Goal: Check status: Check status

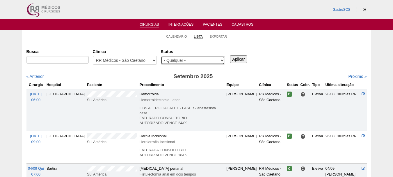
click at [177, 58] on select "- Qualquer - Reservada Confirmada Suspensa Cancelada" at bounding box center [193, 60] width 64 height 9
select select "conf"
click at [161, 56] on select "- Qualquer - Reservada Confirmada Suspensa Cancelada" at bounding box center [193, 60] width 64 height 9
click at [238, 60] on input "Aplicar" at bounding box center [238, 59] width 17 height 8
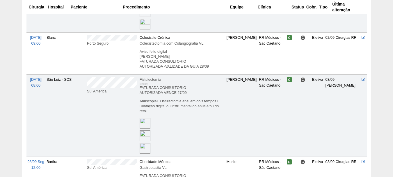
scroll to position [145, 0]
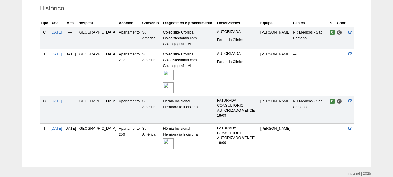
scroll to position [145, 0]
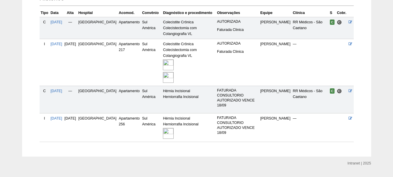
click at [163, 132] on img at bounding box center [168, 133] width 11 height 11
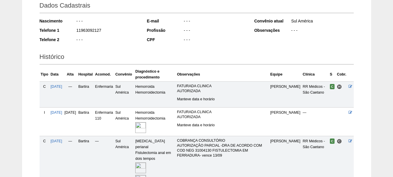
scroll to position [143, 0]
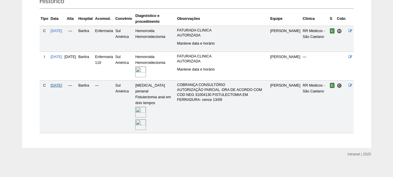
click at [62, 85] on span "04/09/2025" at bounding box center [57, 85] width 12 height 4
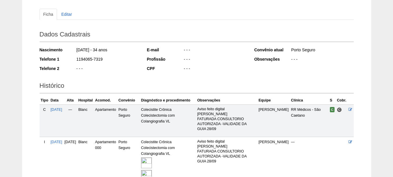
scroll to position [115, 0]
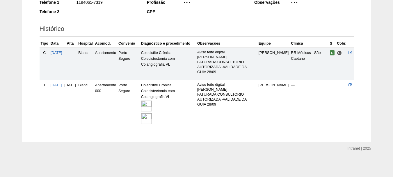
click at [152, 104] on img at bounding box center [146, 105] width 11 height 11
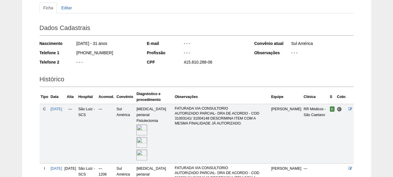
scroll to position [145, 0]
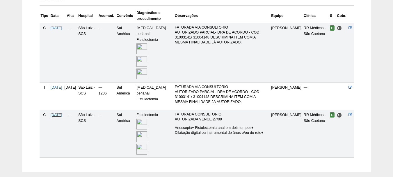
click at [62, 113] on span "07/09/2025" at bounding box center [57, 115] width 12 height 4
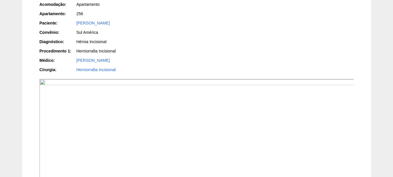
scroll to position [58, 0]
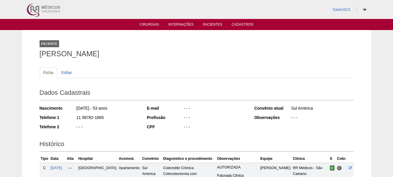
scroll to position [143, 0]
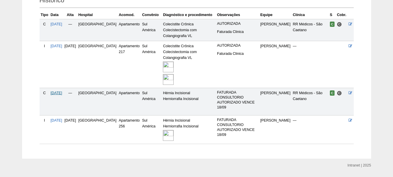
click at [62, 92] on span "03/09/2025" at bounding box center [57, 93] width 12 height 4
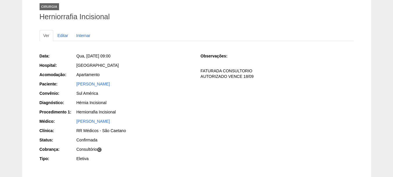
scroll to position [58, 0]
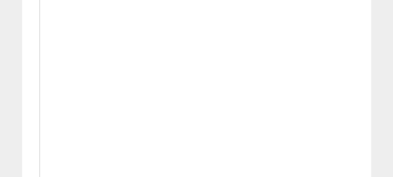
scroll to position [349, 0]
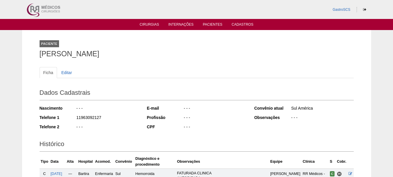
scroll to position [140, 0]
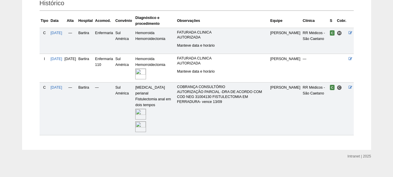
click at [152, 113] on div at bounding box center [154, 114] width 39 height 13
click at [146, 121] on img at bounding box center [140, 126] width 11 height 11
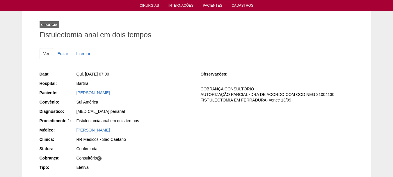
scroll to position [29, 0]
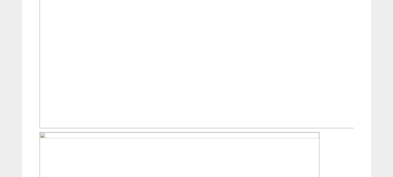
scroll to position [204, 0]
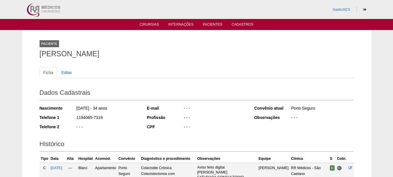
scroll to position [114, 0]
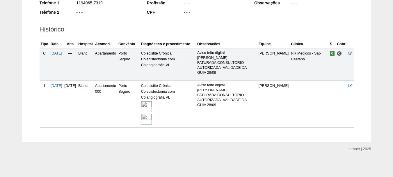
click at [60, 52] on span "[DATE]" at bounding box center [57, 53] width 12 height 4
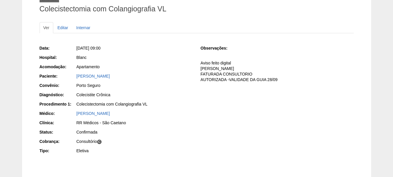
scroll to position [4, 0]
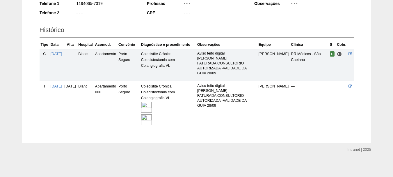
scroll to position [115, 0]
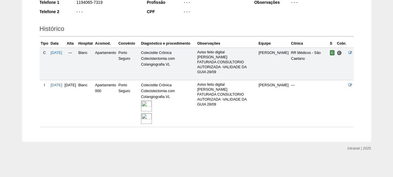
click at [152, 118] on img at bounding box center [146, 118] width 11 height 11
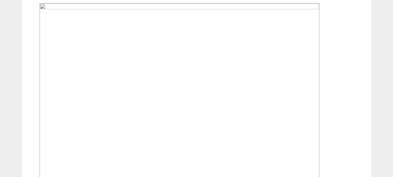
scroll to position [378, 0]
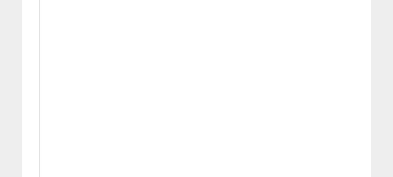
scroll to position [524, 0]
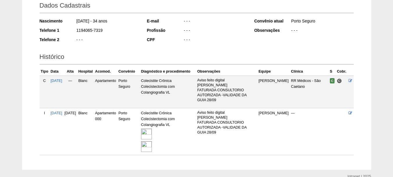
scroll to position [87, 0]
click at [152, 134] on img at bounding box center [146, 133] width 11 height 11
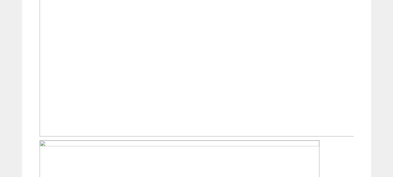
scroll to position [175, 0]
